Goal: Task Accomplishment & Management: Complete application form

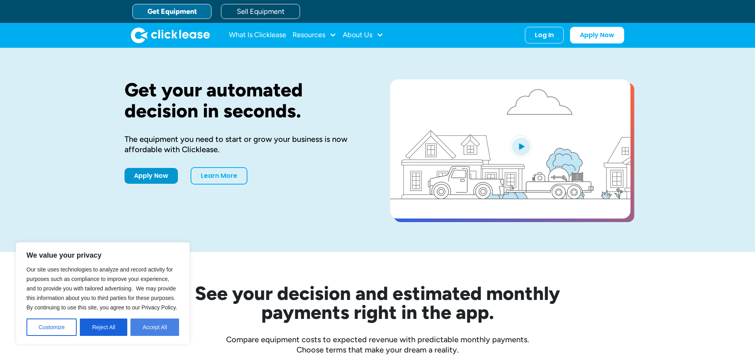
click at [157, 330] on button "Accept All" at bounding box center [154, 327] width 49 height 17
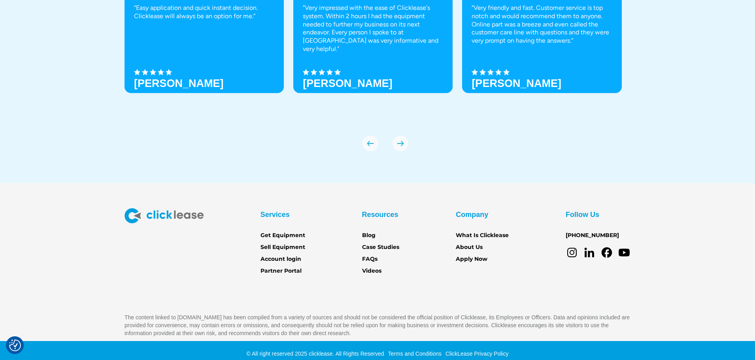
scroll to position [2791, 0]
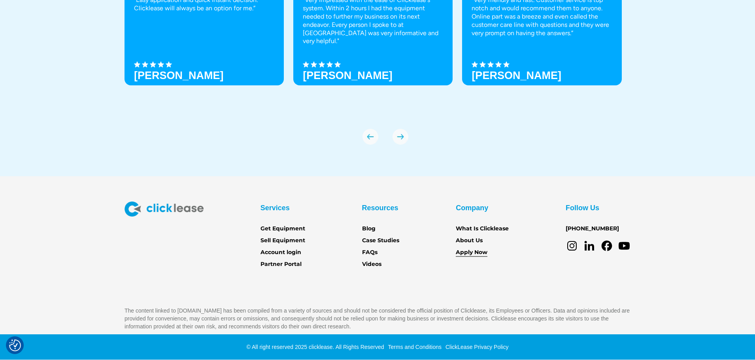
click at [471, 253] on link "Apply Now" at bounding box center [472, 252] width 32 height 9
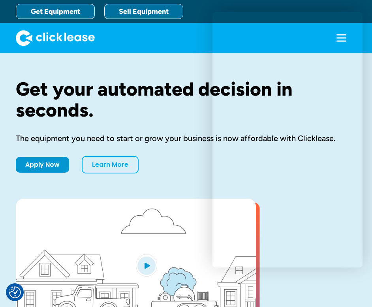
click at [140, 11] on link "Sell Equipment" at bounding box center [143, 11] width 79 height 15
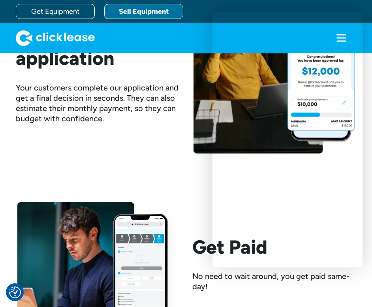
scroll to position [1186, 0]
